Goal: Task Accomplishment & Management: Manage account settings

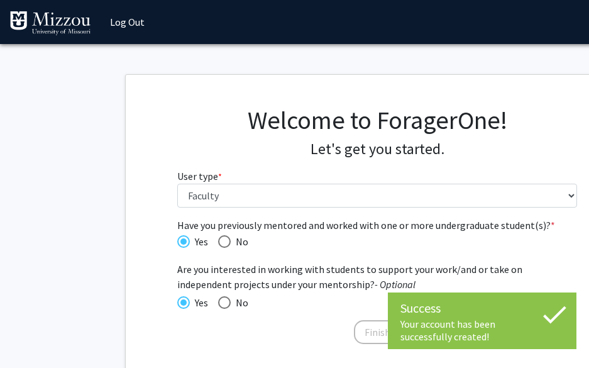
select select "5: faculty"
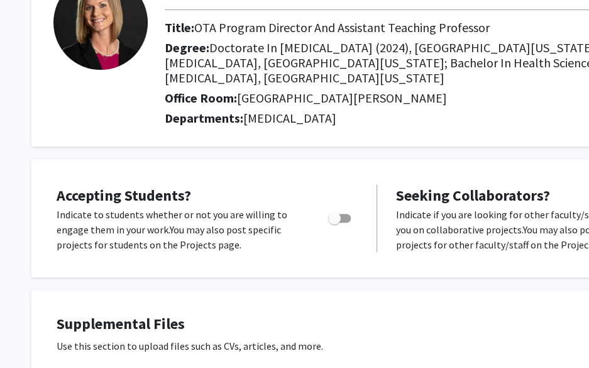
scroll to position [145, 0]
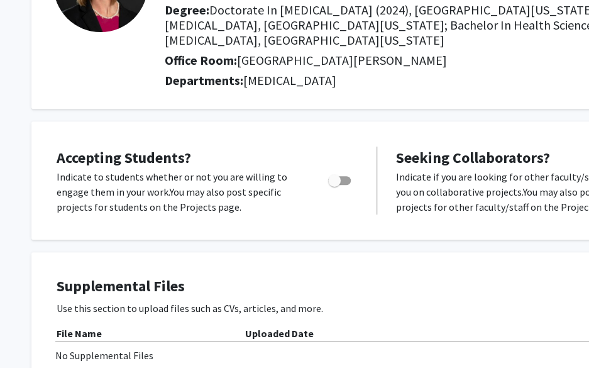
click at [347, 181] on span "Toggle" at bounding box center [339, 180] width 23 height 9
click at [334, 185] on input "Would you like to permit student requests?" at bounding box center [334, 185] width 1 height 1
checkbox input "true"
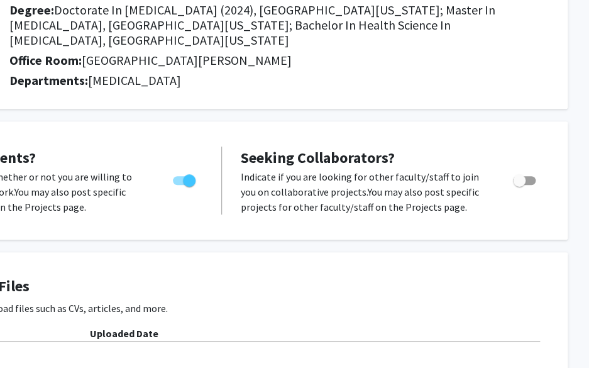
scroll to position [145, 160]
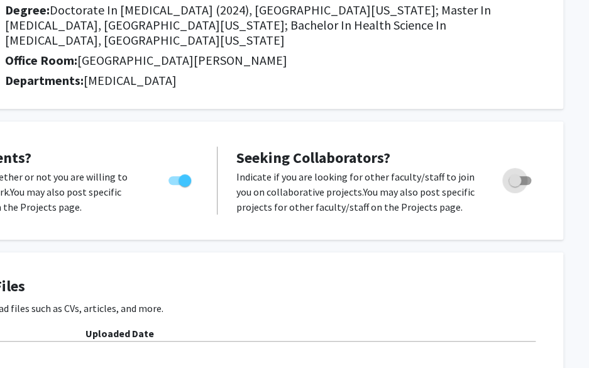
click at [525, 180] on span "Toggle" at bounding box center [519, 180] width 23 height 9
click at [515, 185] on input "Toggle" at bounding box center [514, 185] width 1 height 1
checkbox input "true"
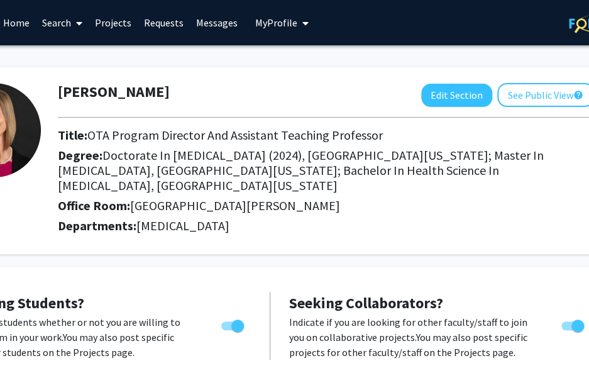
scroll to position [0, 124]
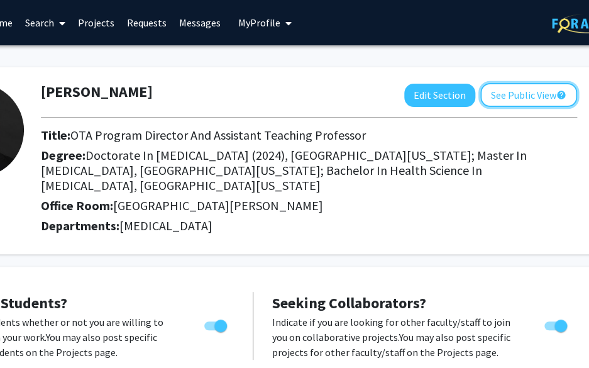
click at [524, 101] on button "See Public View help" at bounding box center [528, 95] width 97 height 24
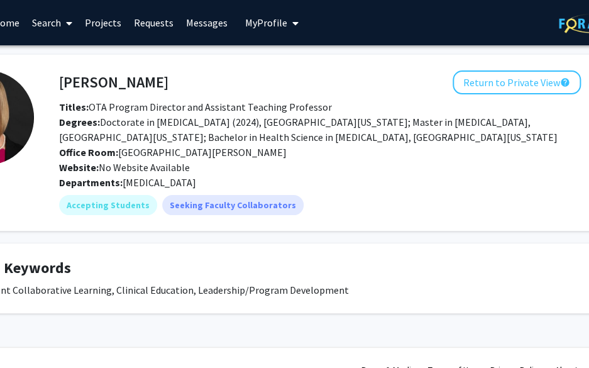
scroll to position [0, 126]
